Goal: Understand process/instructions

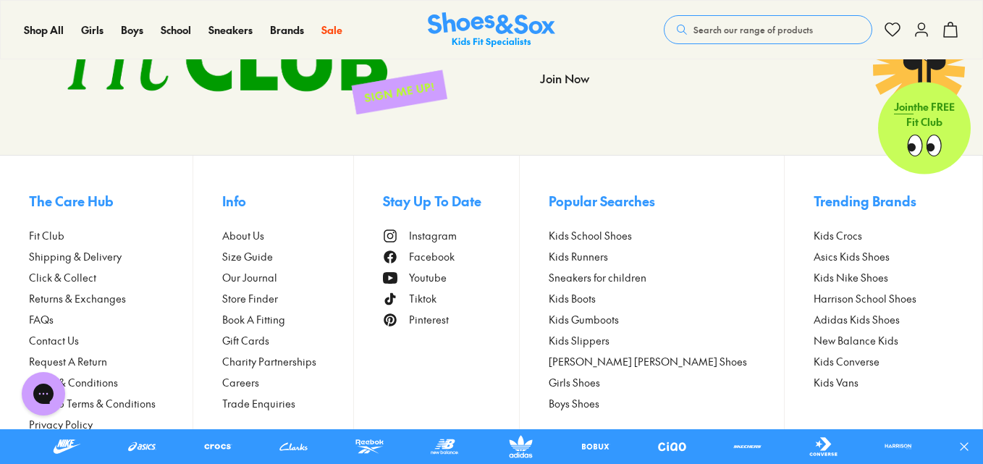
scroll to position [3883, 0]
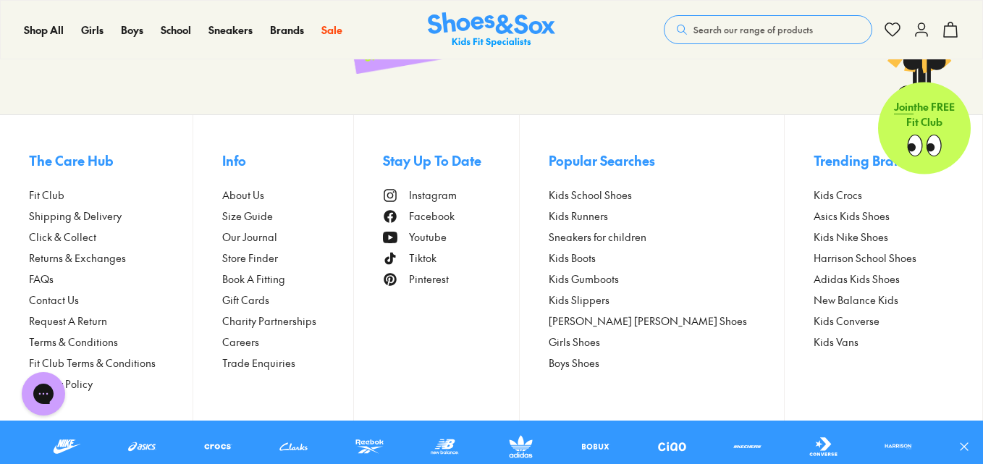
click at [97, 255] on span "Returns & Exchanges" at bounding box center [77, 257] width 97 height 15
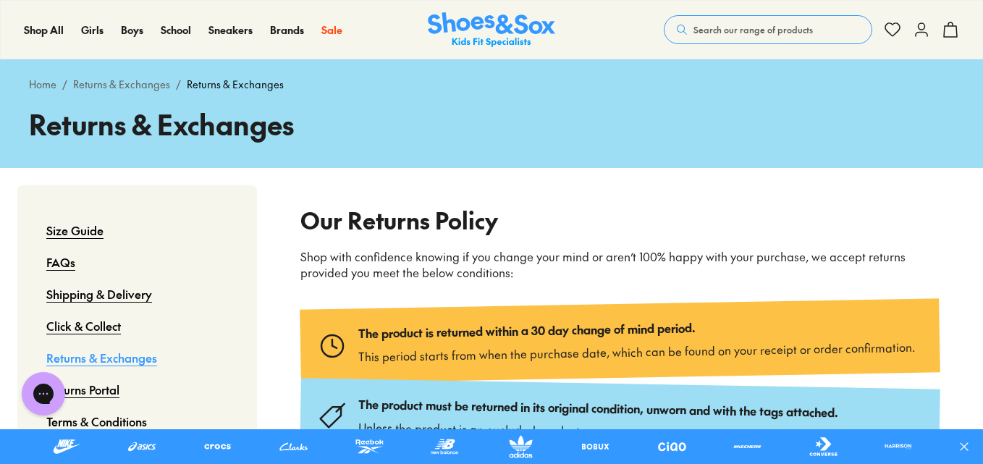
drag, startPoint x: 988, startPoint y: 69, endPoint x: 988, endPoint y: 93, distance: 23.9
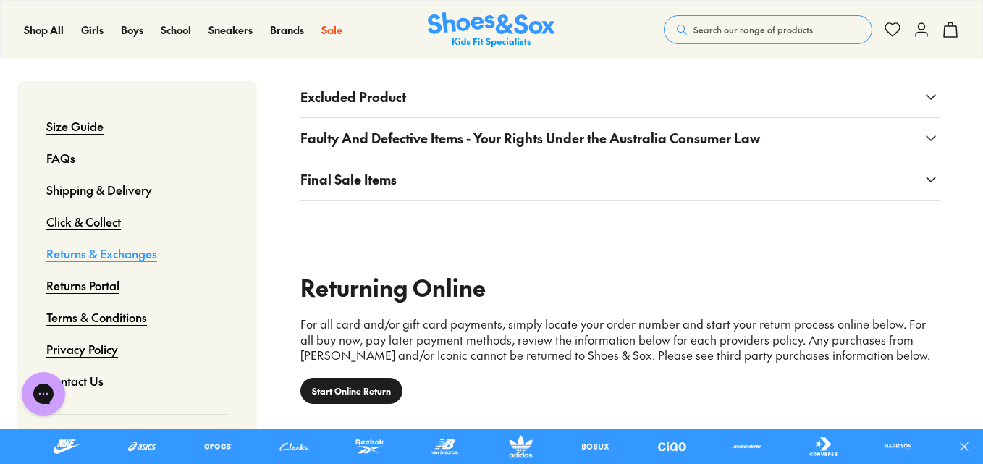
scroll to position [533, 0]
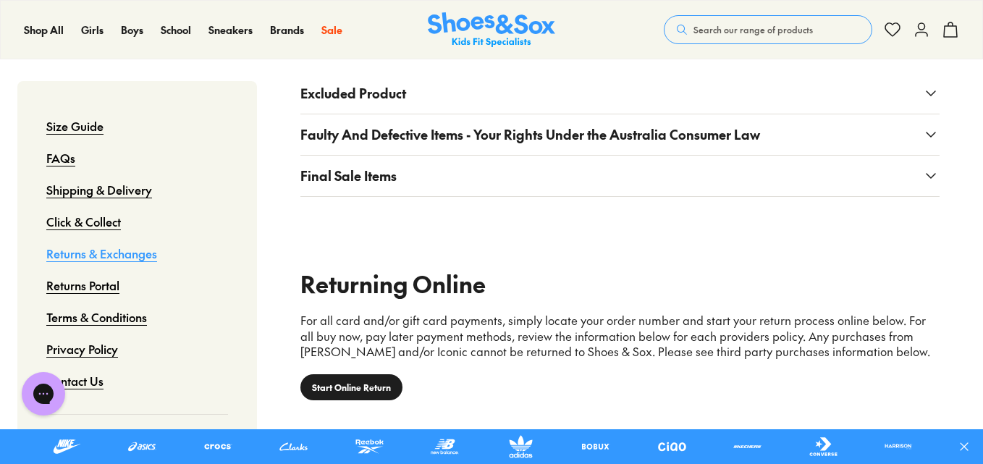
click at [372, 387] on link "Start Online Return" at bounding box center [351, 387] width 102 height 26
